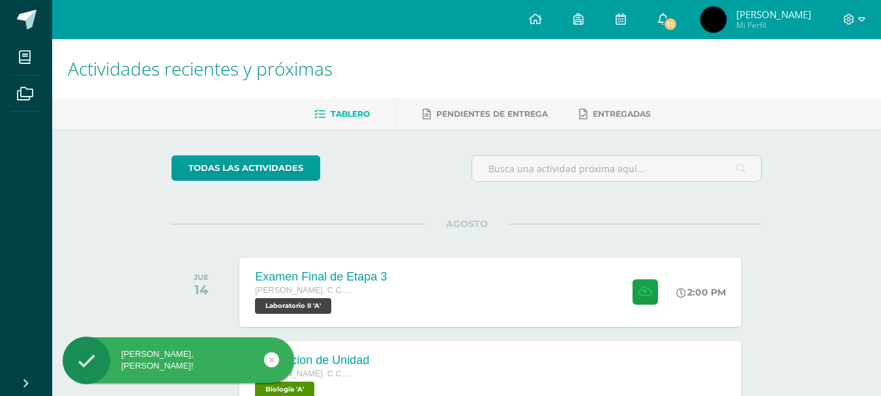
click at [678, 19] on span "12" at bounding box center [670, 24] width 14 height 14
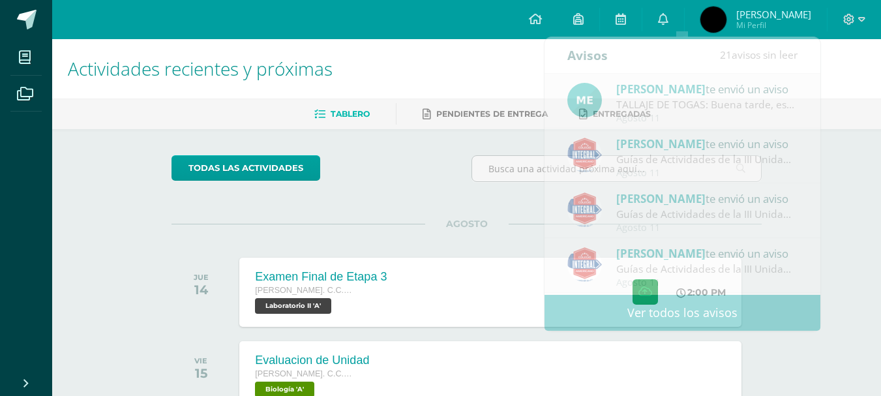
click at [865, 19] on div at bounding box center [854, 19] width 53 height 39
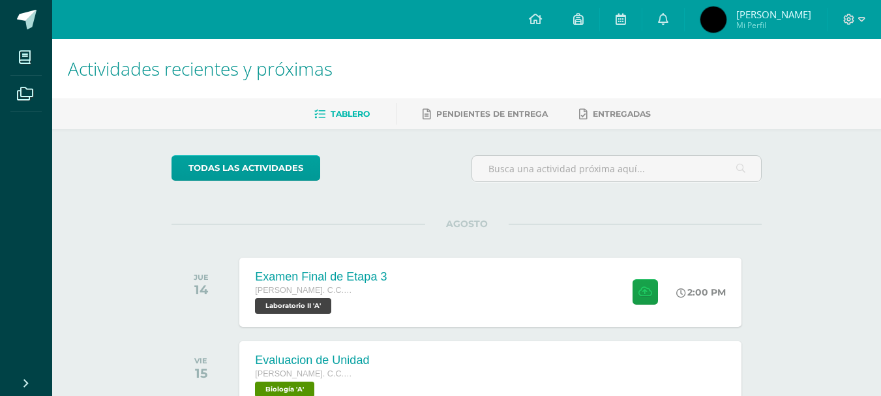
click at [865, 19] on div at bounding box center [854, 19] width 53 height 39
click at [856, 20] on span at bounding box center [854, 19] width 22 height 14
click at [805, 85] on span "Cerrar sesión" at bounding box center [820, 88] width 59 height 12
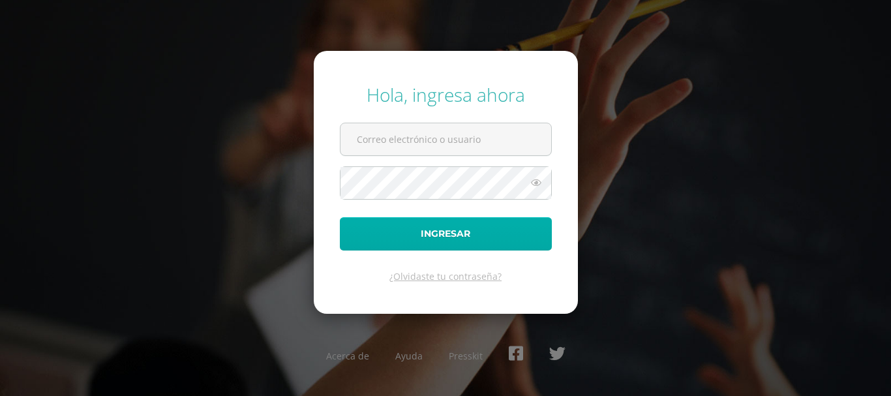
type input "alumno20dgsg01@integralamericano.edu.gt"
click at [426, 234] on button "Ingresar" at bounding box center [446, 233] width 212 height 33
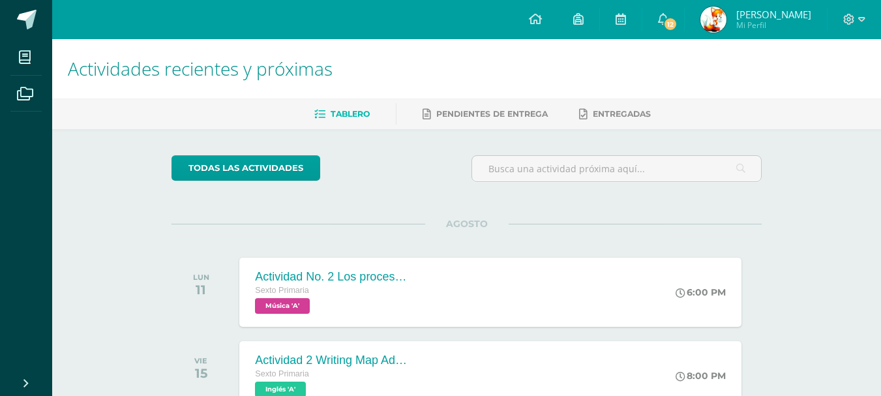
click at [670, 16] on link "12" at bounding box center [663, 19] width 42 height 39
click at [745, 12] on span "Daniel Geovanny" at bounding box center [773, 14] width 75 height 13
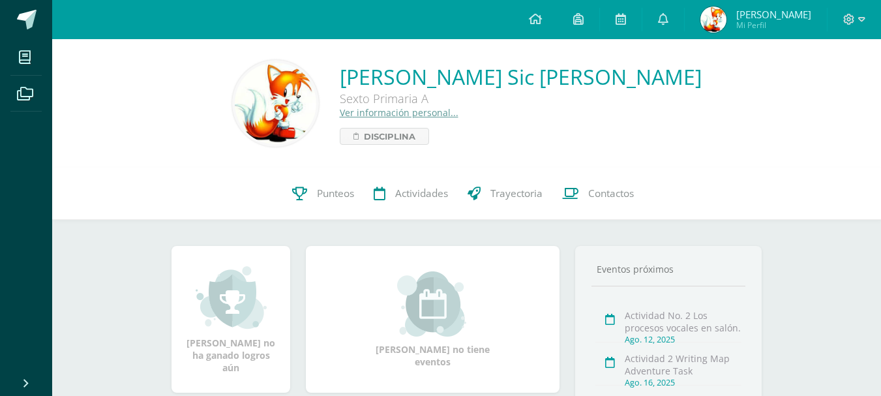
click at [314, 198] on link "Punteos" at bounding box center [323, 194] width 82 height 52
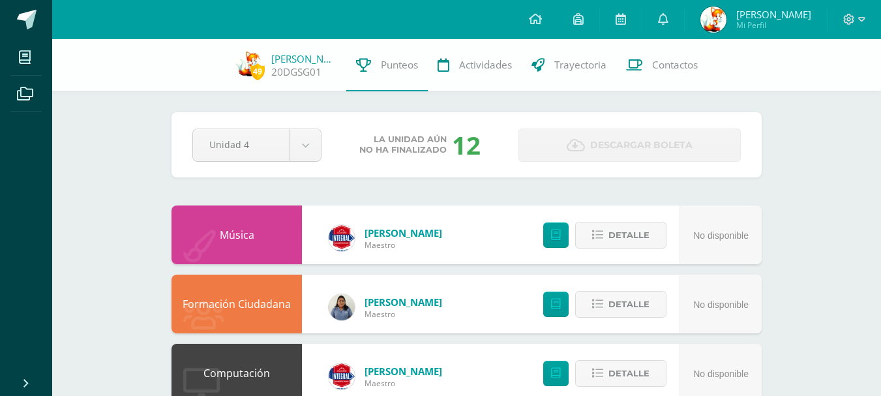
click at [866, 23] on div at bounding box center [854, 19] width 53 height 39
click at [861, 19] on icon at bounding box center [861, 20] width 7 height 12
click at [835, 87] on span "Cerrar sesión" at bounding box center [820, 88] width 59 height 12
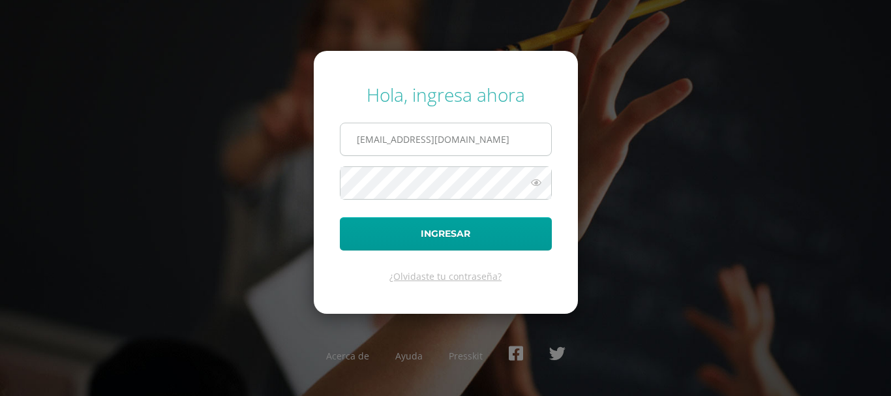
click at [414, 133] on input "alumno20dgsg01@integralamericano.edu.gt" at bounding box center [445, 139] width 211 height 32
type input "alumno18dsg01@integralamericano.edu.gt"
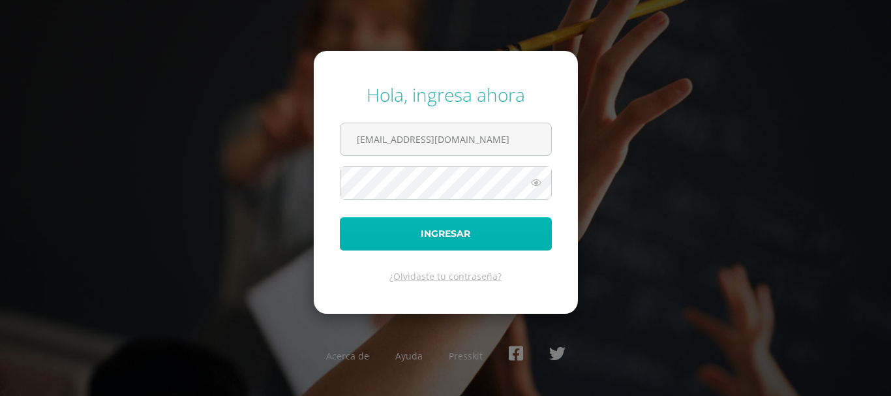
click at [454, 222] on button "Ingresar" at bounding box center [446, 233] width 212 height 33
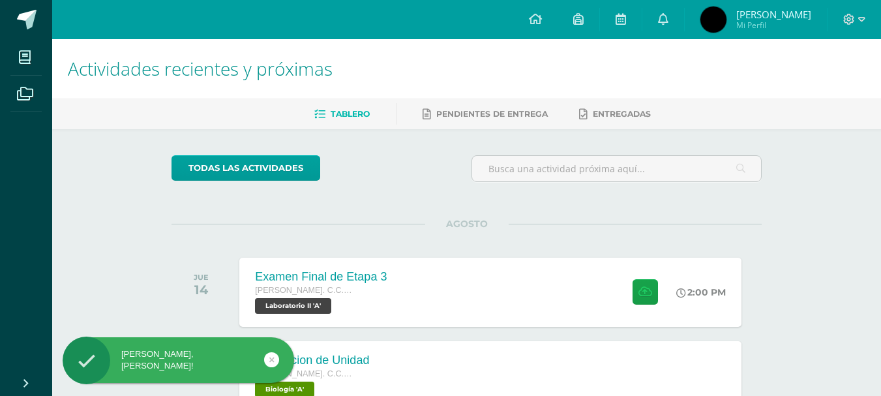
click at [727, 14] on img at bounding box center [713, 20] width 26 height 26
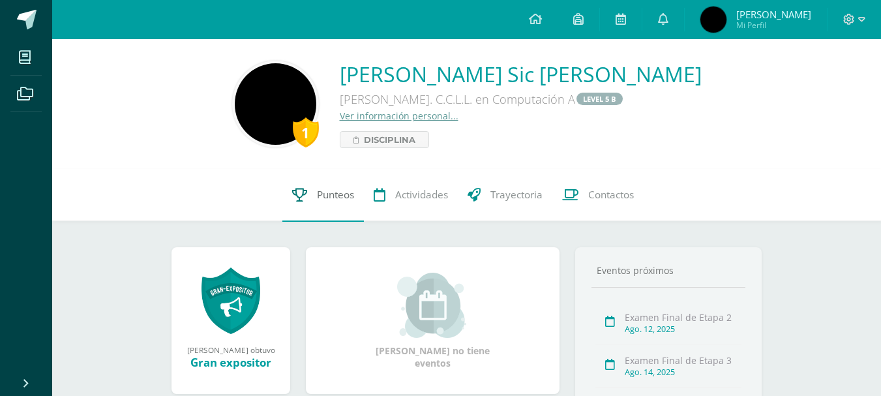
click at [333, 190] on span "Punteos" at bounding box center [335, 195] width 37 height 14
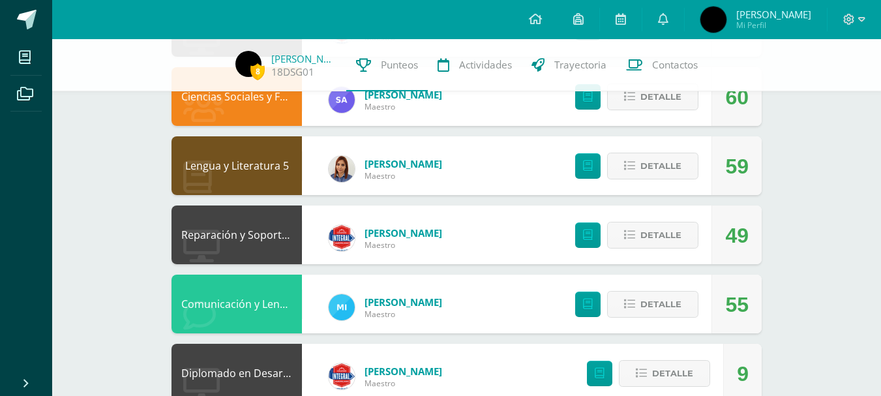
scroll to position [976, 0]
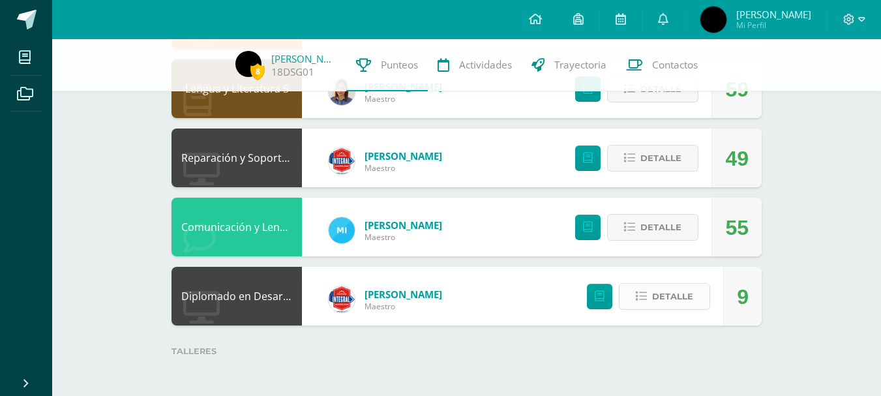
click at [672, 297] on span "Detalle" at bounding box center [672, 296] width 41 height 24
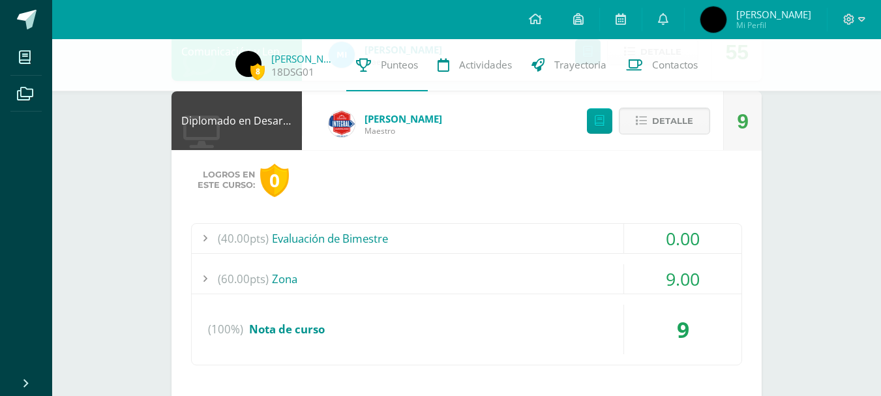
scroll to position [1158, 0]
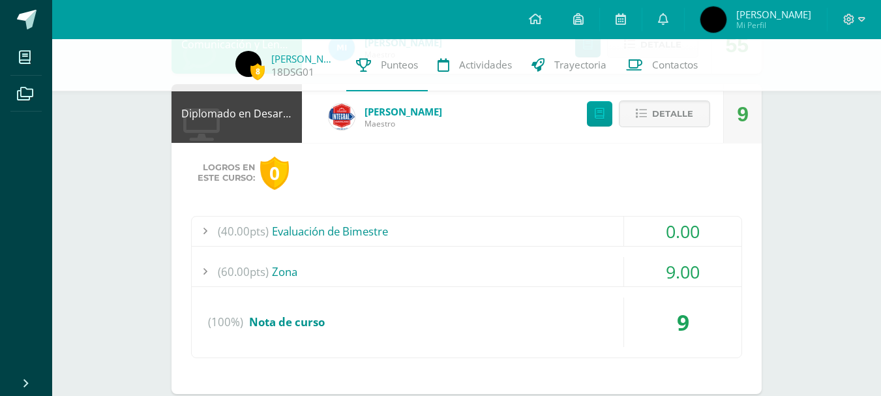
click at [294, 275] on div "(60.00pts) Zona" at bounding box center [467, 271] width 550 height 29
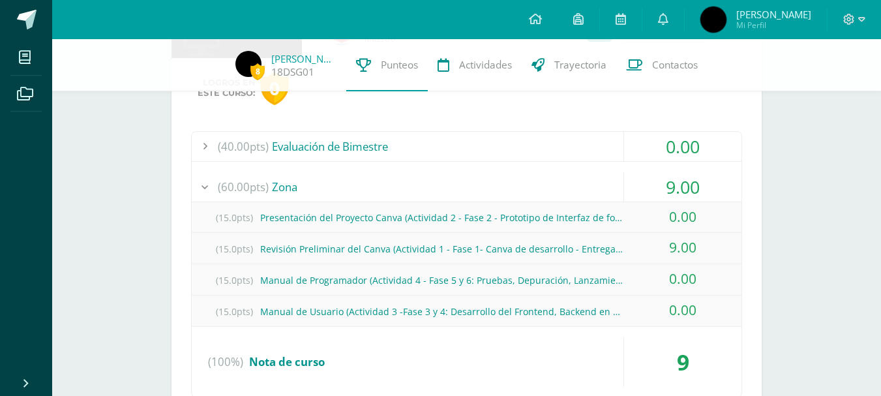
scroll to position [1263, 0]
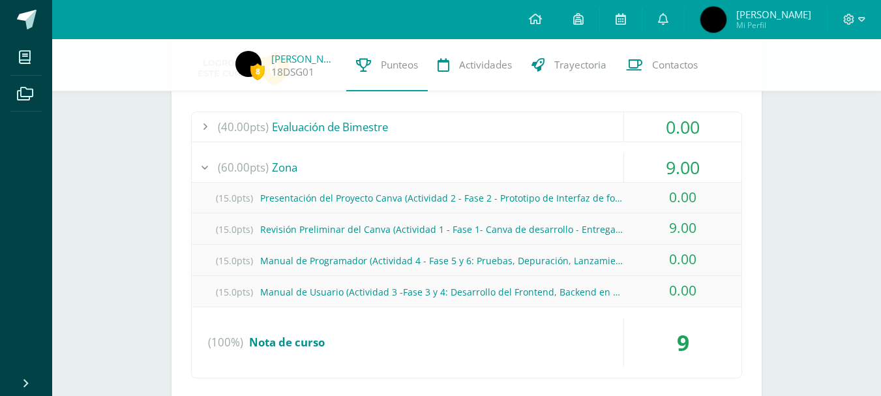
click at [385, 125] on div "(40.00pts) Evaluación de Bimestre" at bounding box center [467, 126] width 550 height 29
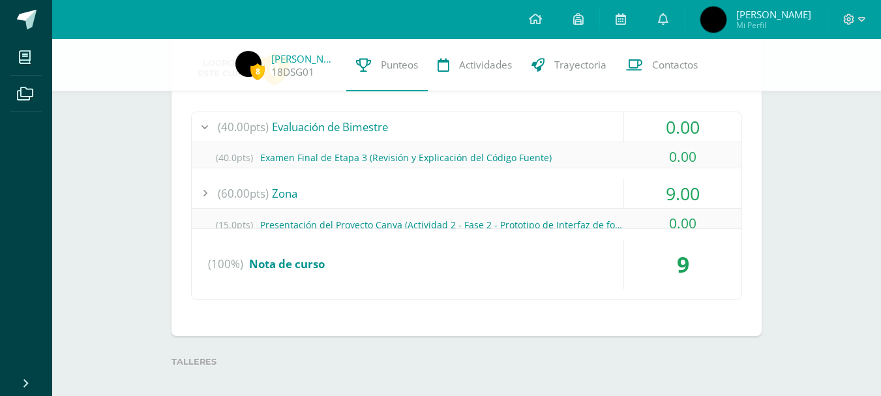
scroll to position [1258, 0]
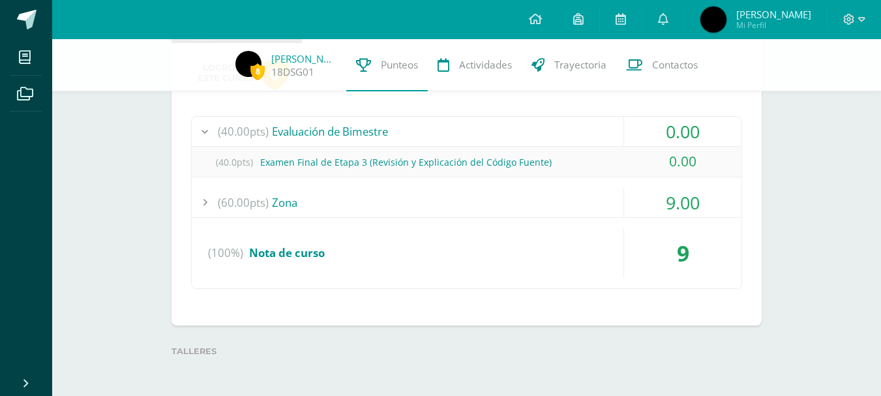
click at [264, 202] on span "(60.00pts)" at bounding box center [243, 202] width 51 height 29
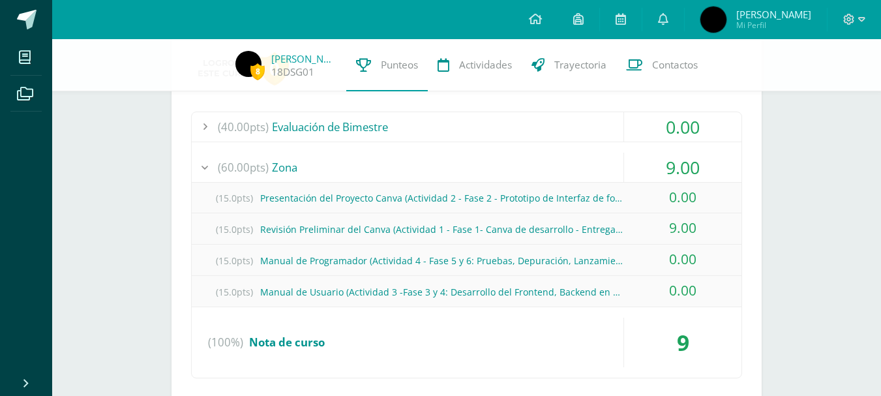
click at [295, 133] on div "(40.00pts) Evaluación de Bimestre" at bounding box center [467, 126] width 550 height 29
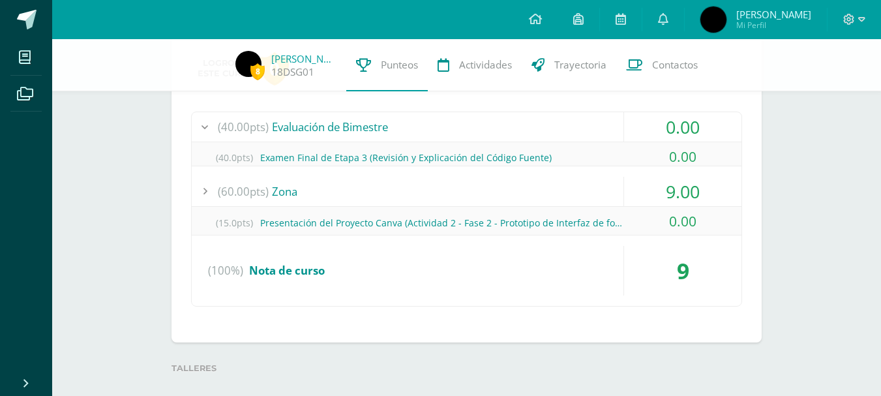
scroll to position [1258, 0]
